Goal: Navigation & Orientation: Understand site structure

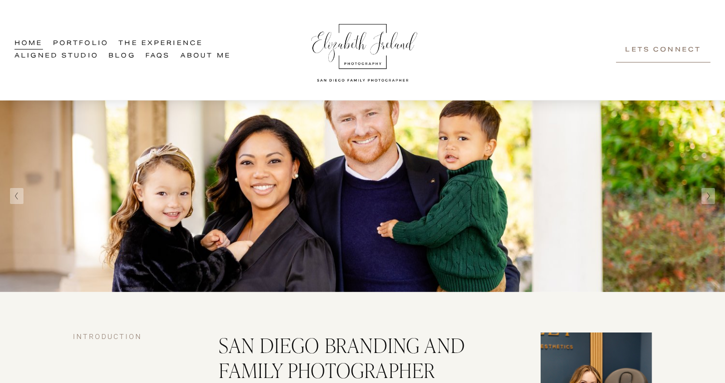
click at [78, 42] on link "Portfolio" at bounding box center [80, 43] width 55 height 12
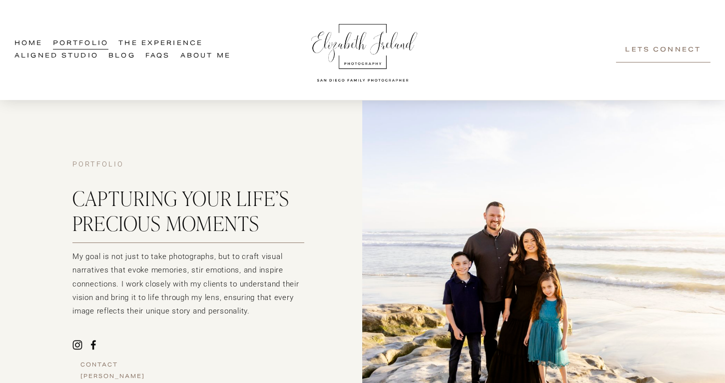
click at [198, 53] on link "About Me" at bounding box center [205, 56] width 50 height 12
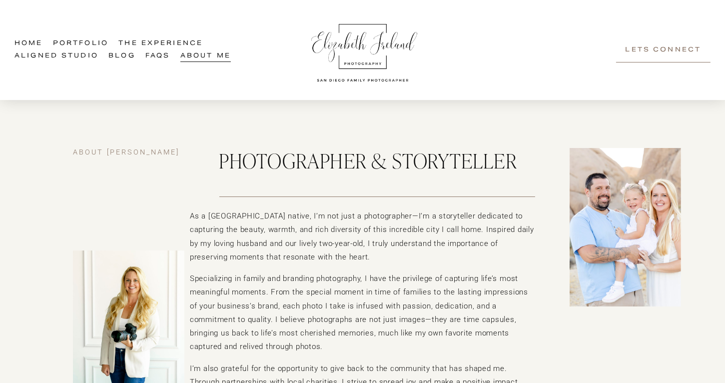
click at [381, 47] on img at bounding box center [363, 49] width 115 height 71
